Goal: Information Seeking & Learning: Learn about a topic

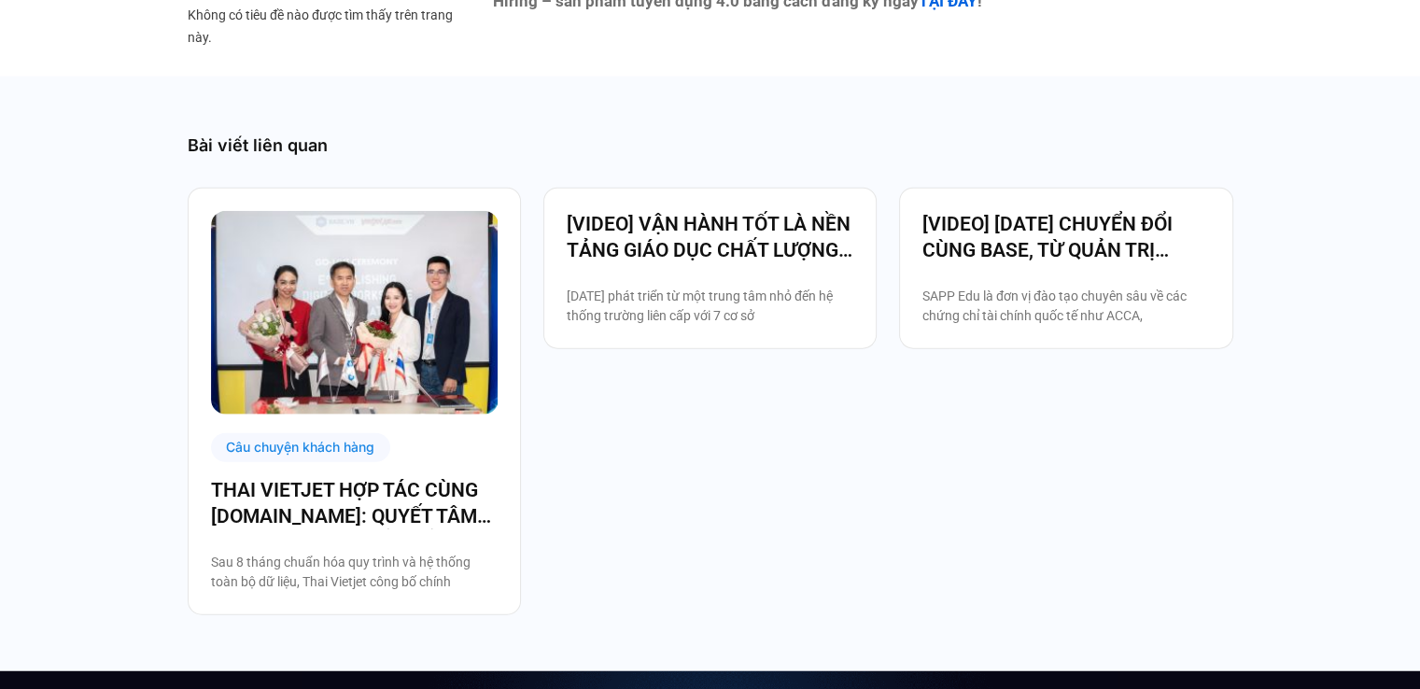
scroll to position [4667, 0]
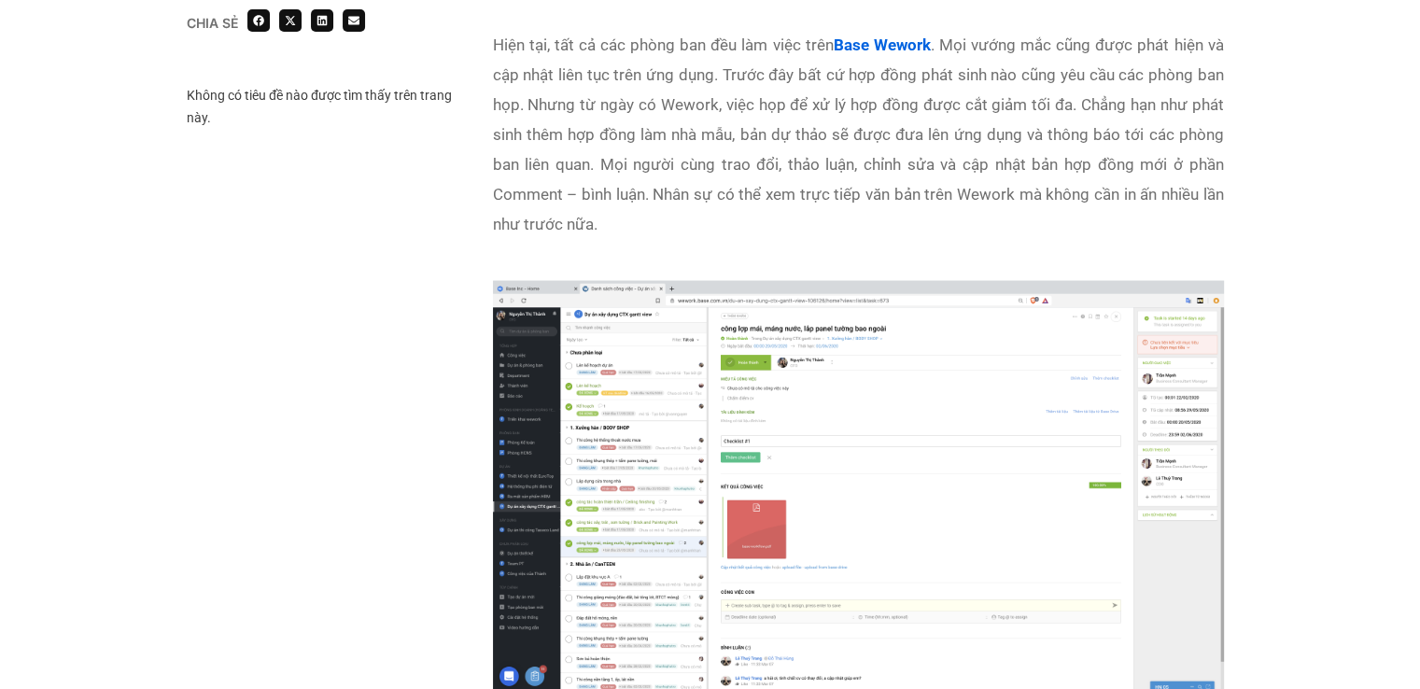
scroll to position [3640, 0]
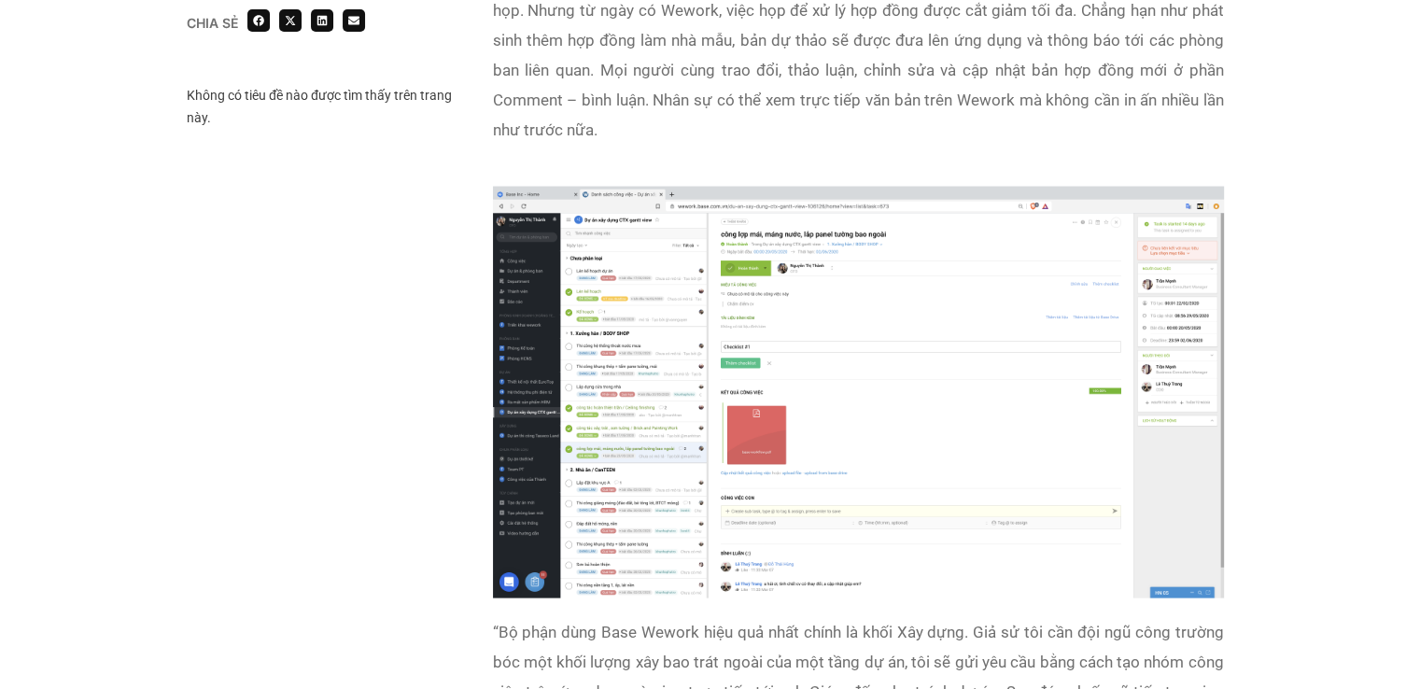
click at [739, 277] on img at bounding box center [858, 392] width 731 height 411
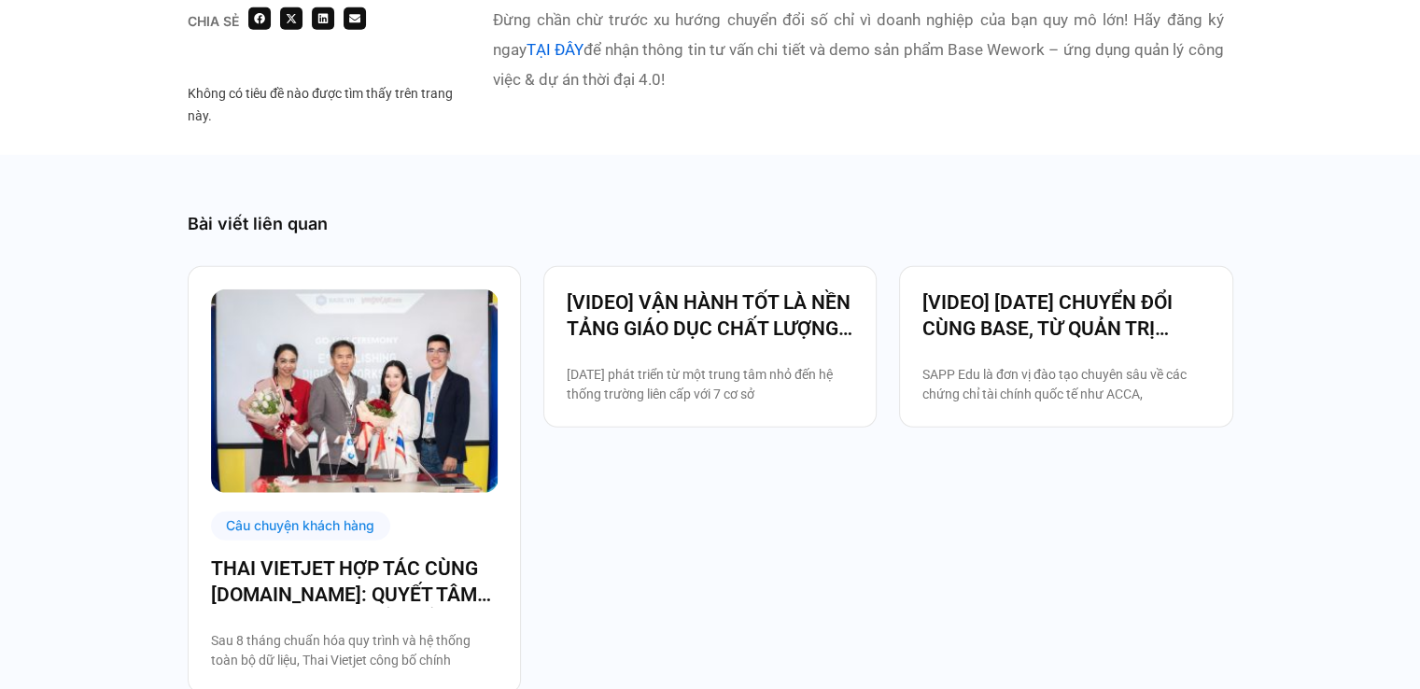
scroll to position [5626, 0]
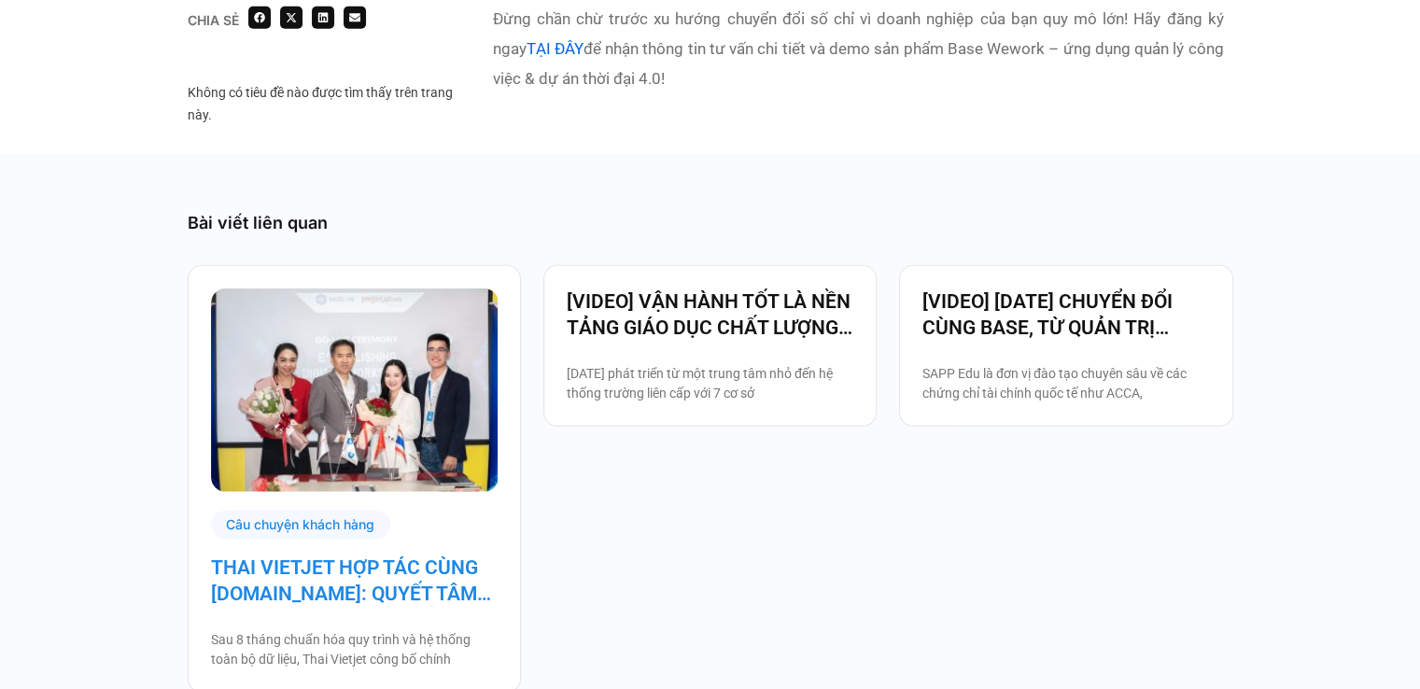
click at [276, 554] on link "THAI VIETJET HỢP TÁC CÙNG BASE.VN: QUYẾT TÂM “CẤT CÁNH” CHUYỂN ĐỔI SỐ" at bounding box center [354, 580] width 287 height 52
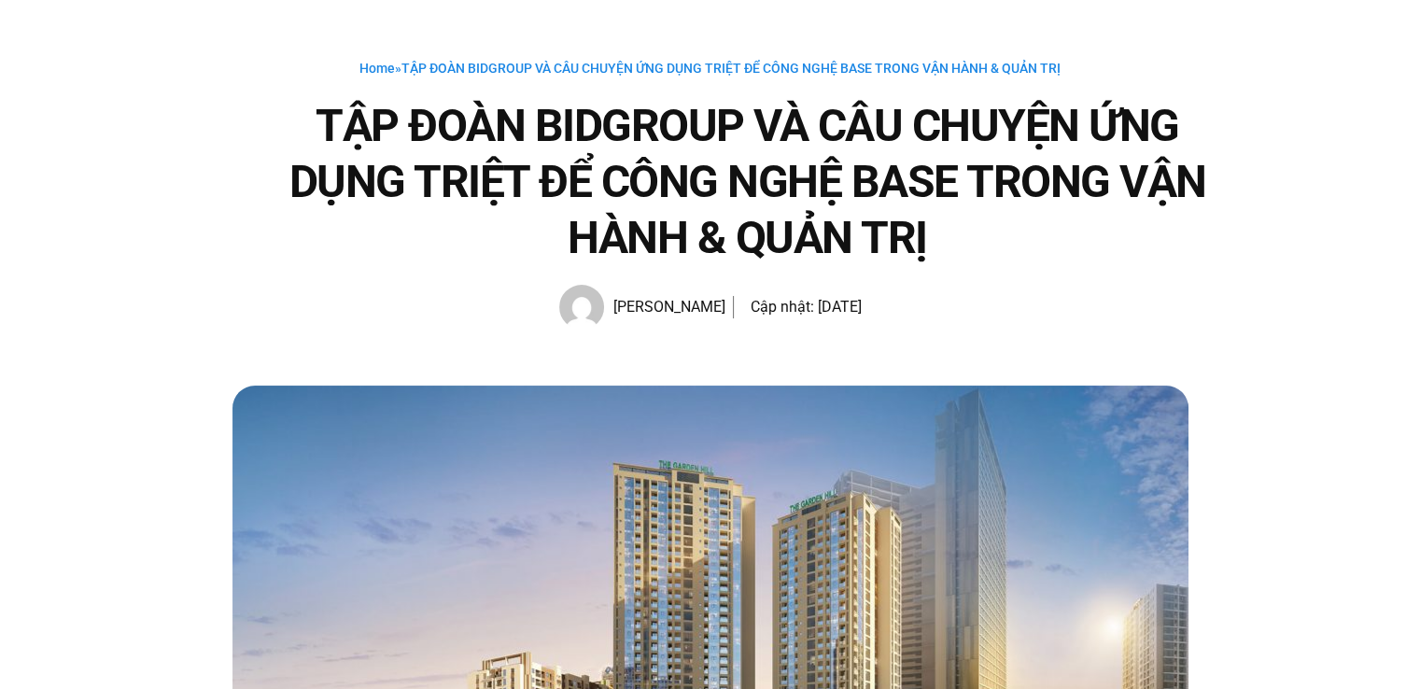
scroll to position [0, 0]
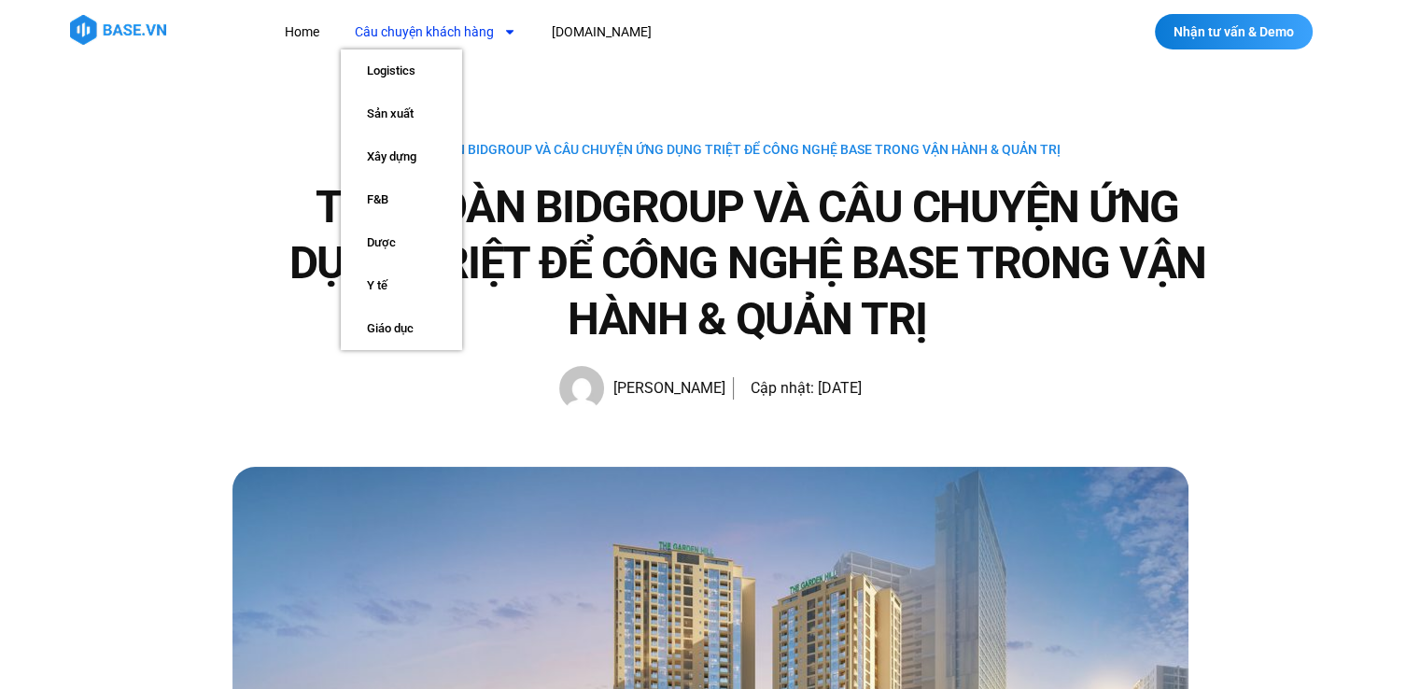
click at [470, 38] on link "Câu chuyện khách hàng" at bounding box center [435, 32] width 189 height 35
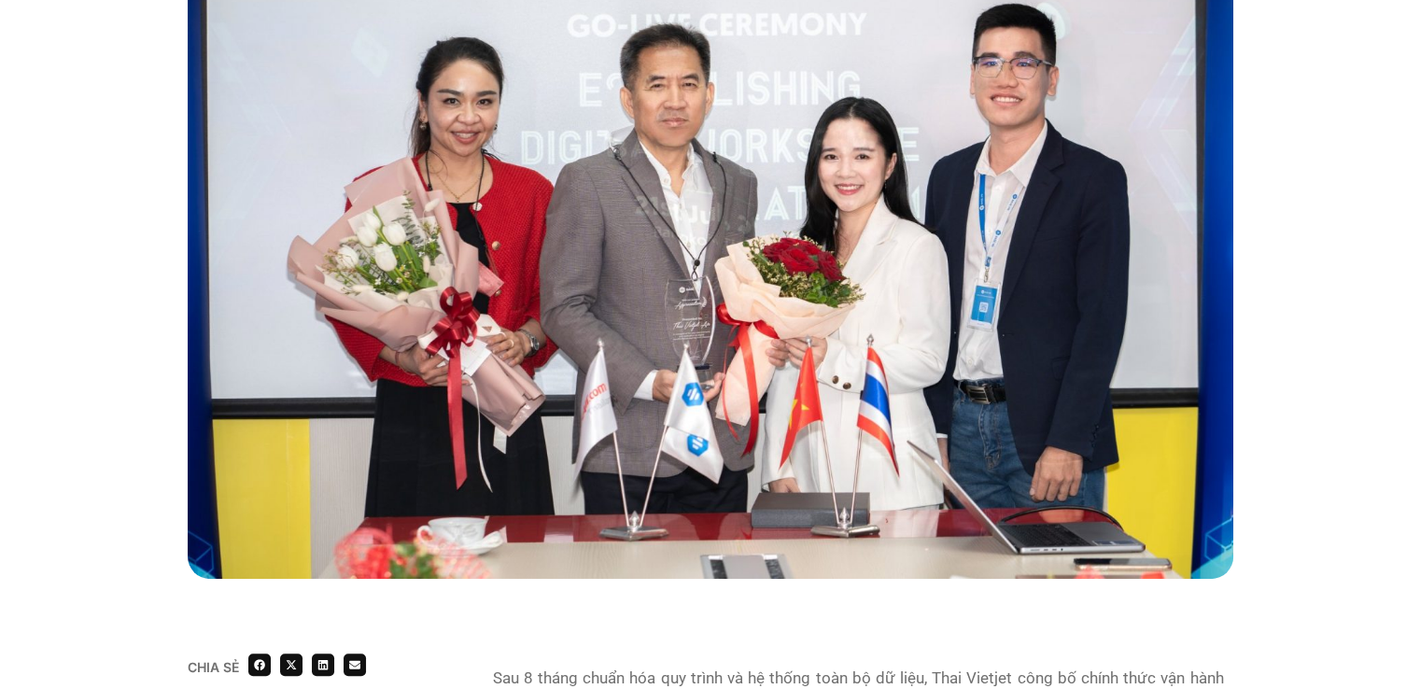
scroll to position [467, 0]
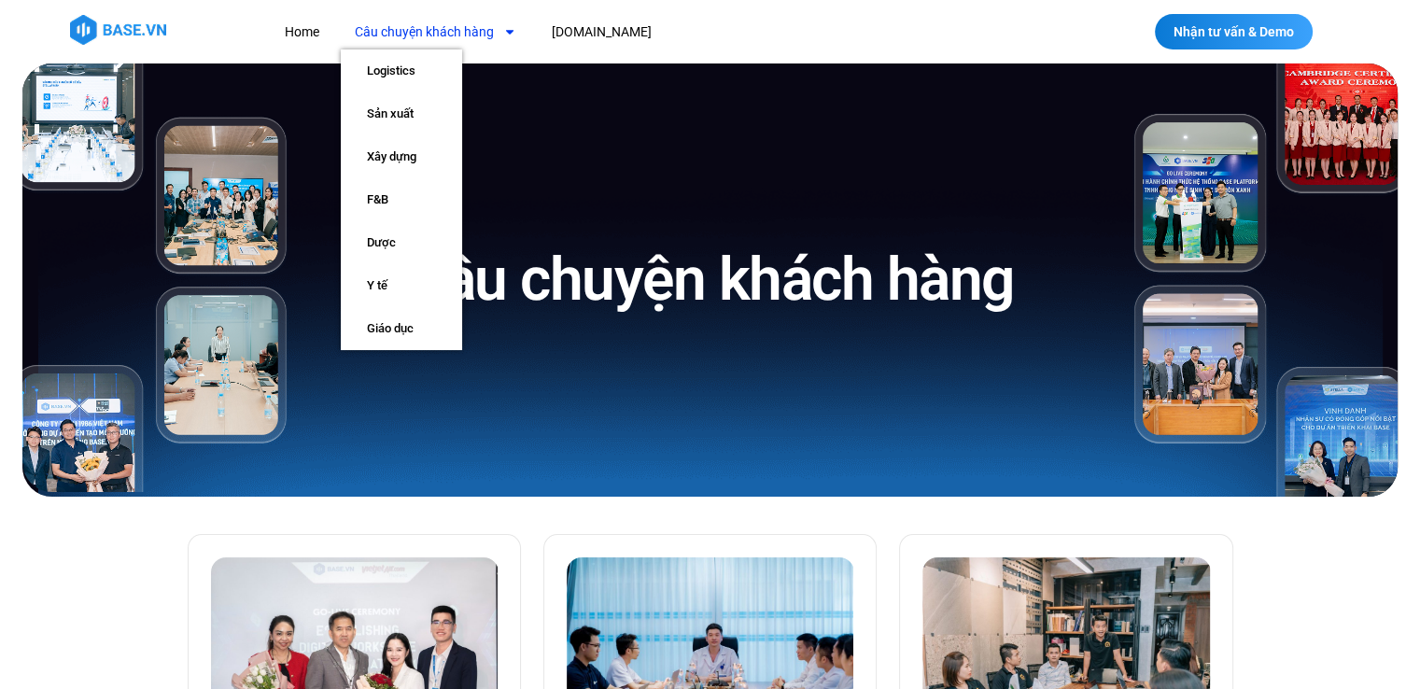
click at [549, 354] on div "Câu chuyện khách hàng" at bounding box center [710, 279] width 803 height 433
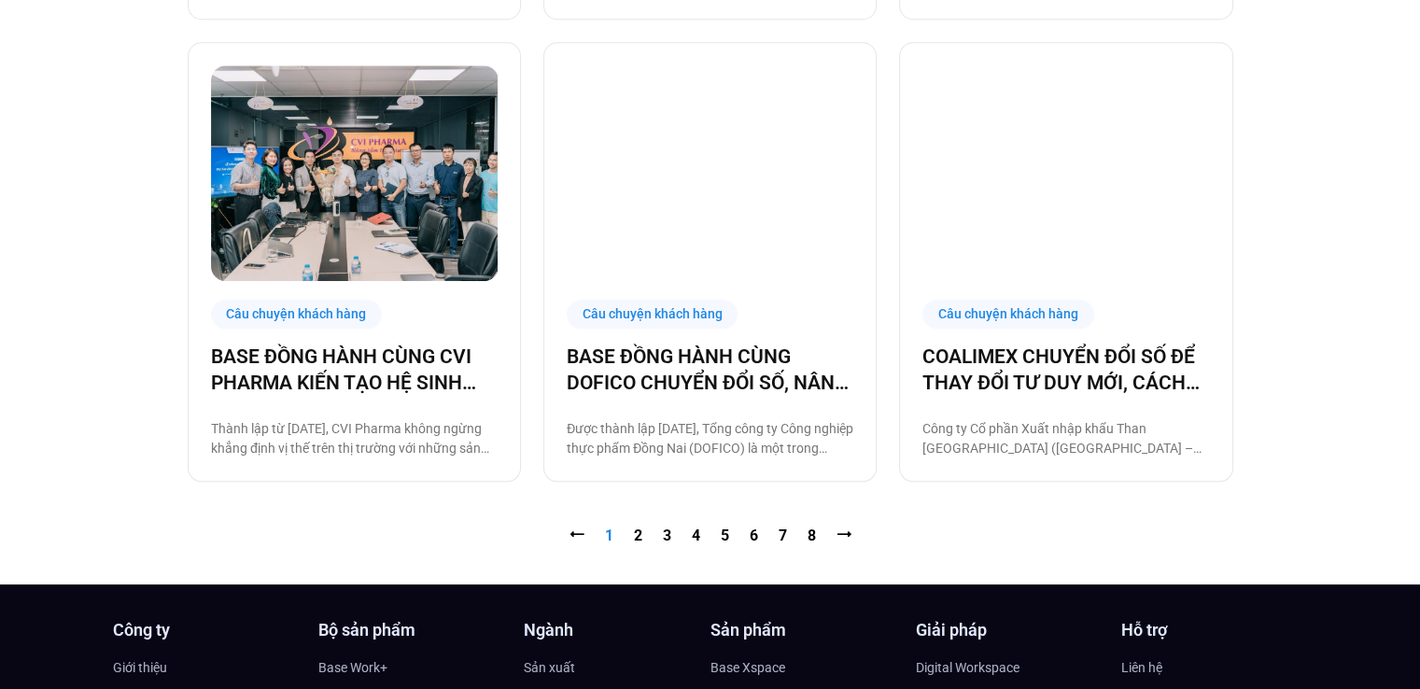
scroll to position [2108, 0]
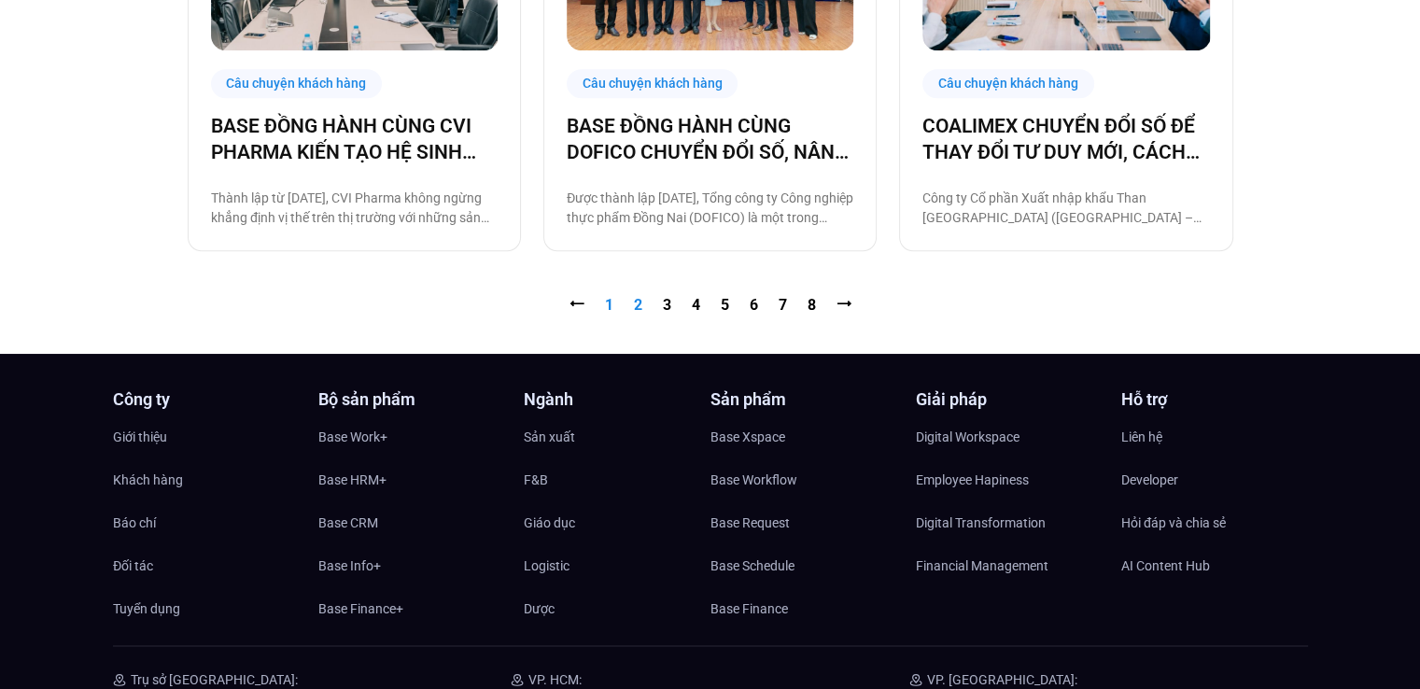
click at [636, 305] on link "Trang 2" at bounding box center [638, 305] width 8 height 18
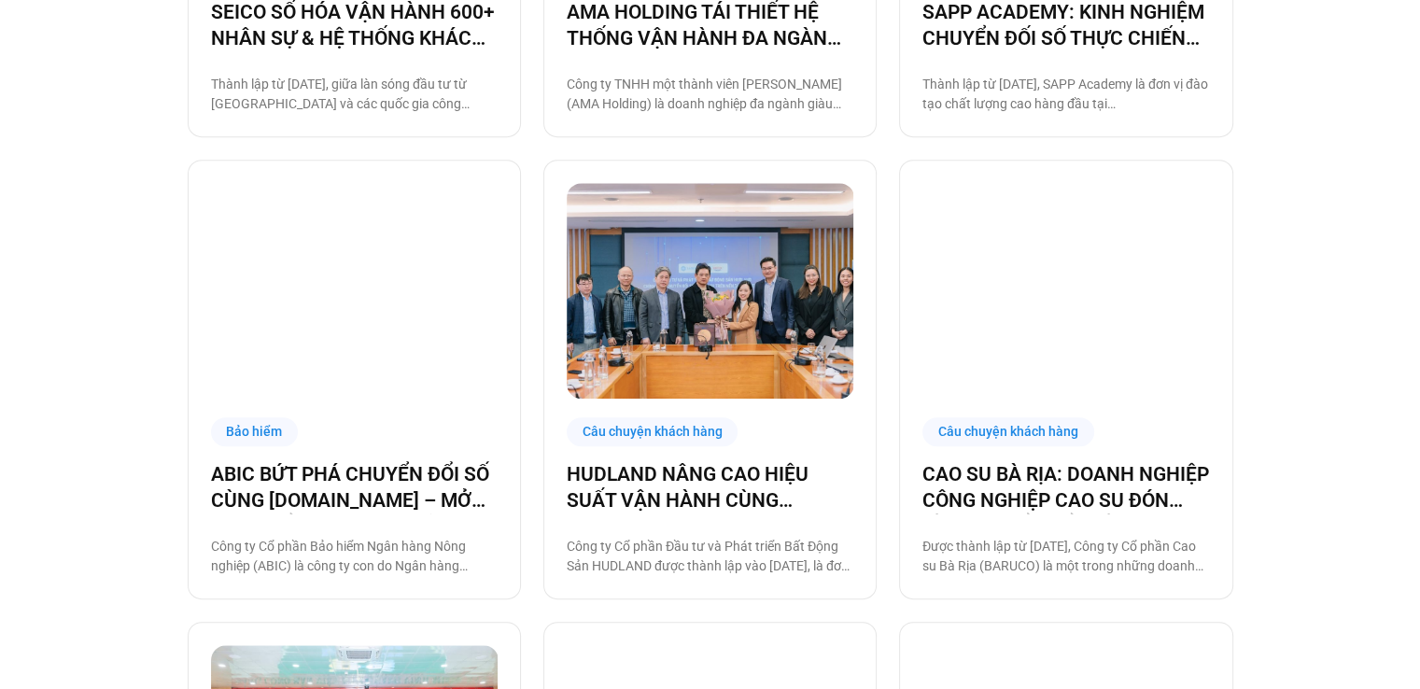
scroll to position [840, 0]
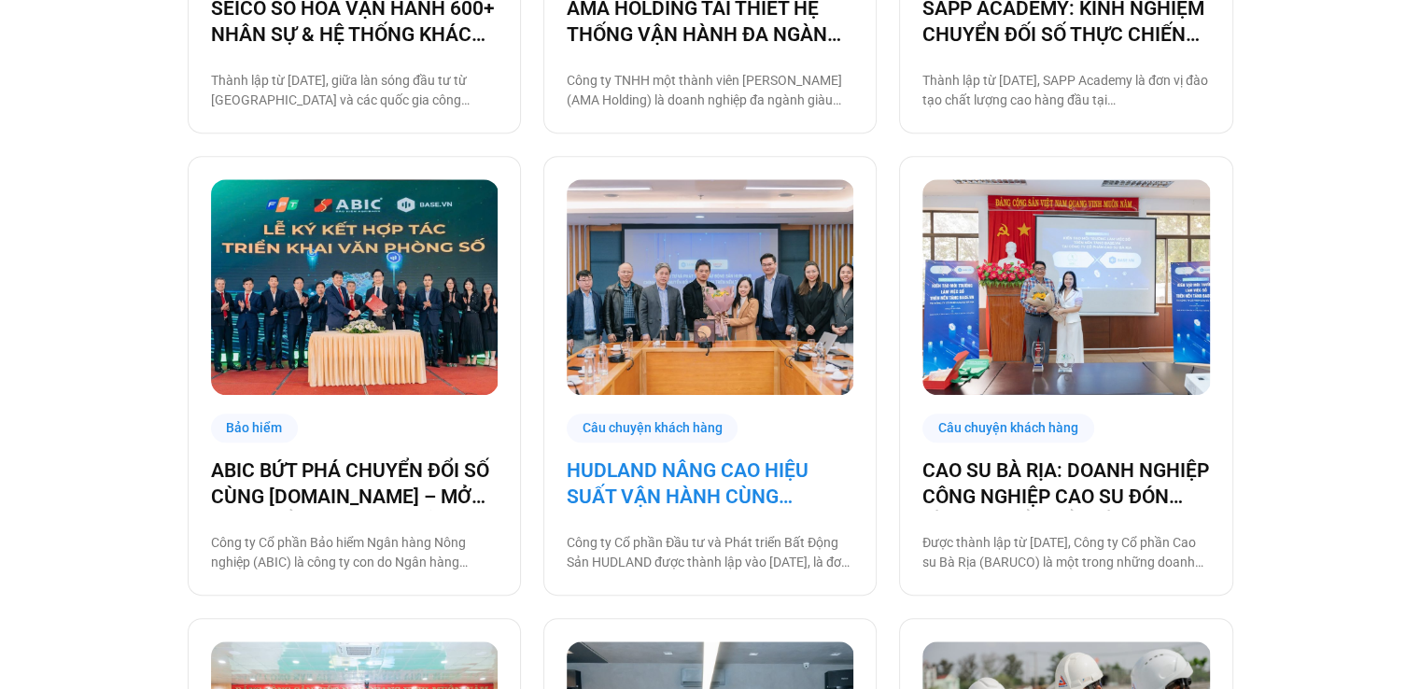
click at [594, 486] on link "HUDLAND NÂNG CAO HIỆU SUẤT VẬN HÀNH CÙNG [DOMAIN_NAME]" at bounding box center [710, 483] width 287 height 52
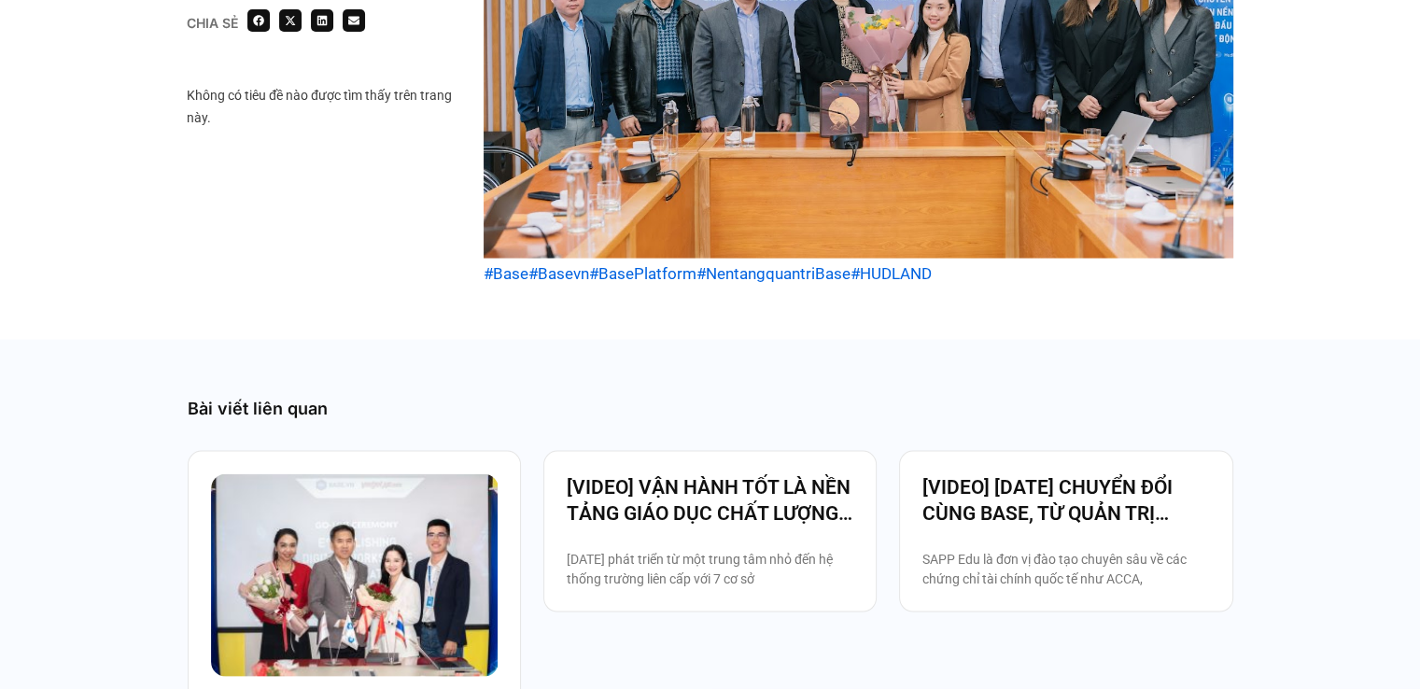
scroll to position [3920, 0]
